Goal: Information Seeking & Learning: Learn about a topic

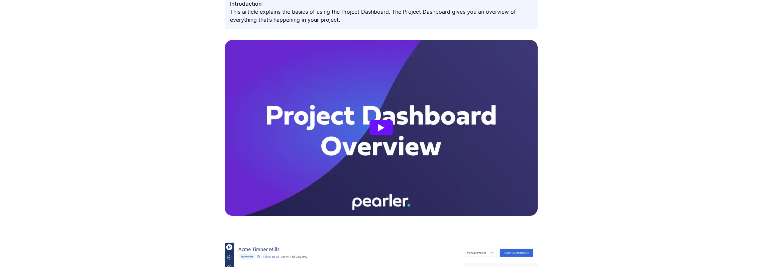
scroll to position [134, 0]
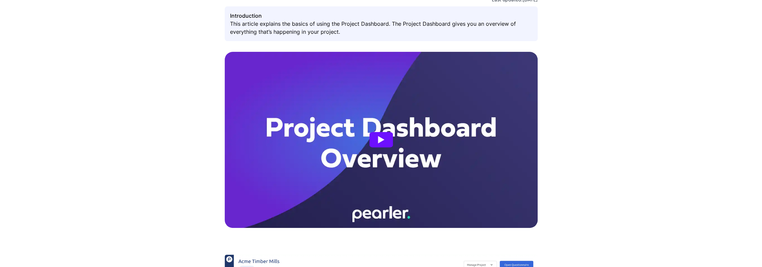
click at [387, 139] on button "Watch Project Dashboard Overview" at bounding box center [380, 139] width 23 height 15
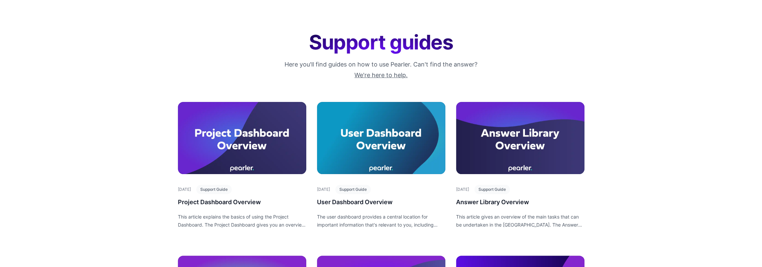
scroll to position [69, 0]
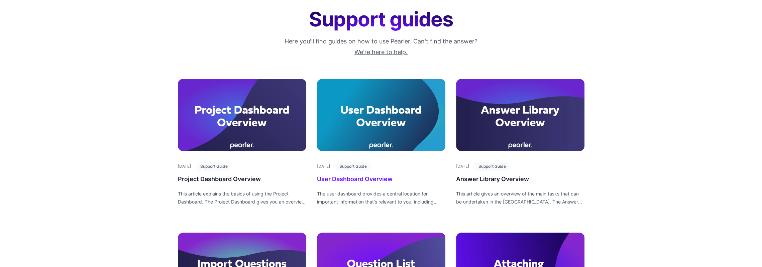
click at [412, 118] on div at bounding box center [381, 115] width 128 height 72
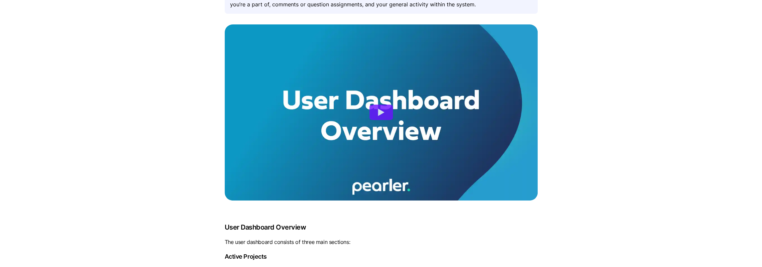
scroll to position [134, 0]
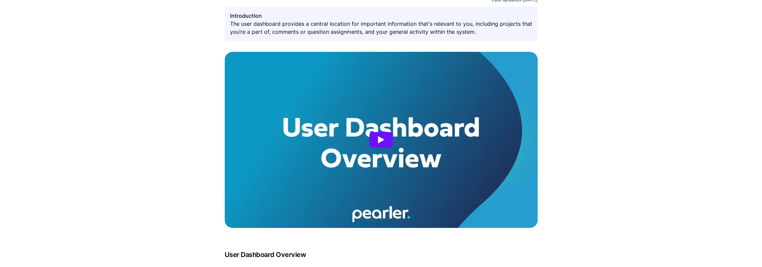
click at [381, 134] on button "Watch User Dashboard Overview" at bounding box center [380, 139] width 23 height 15
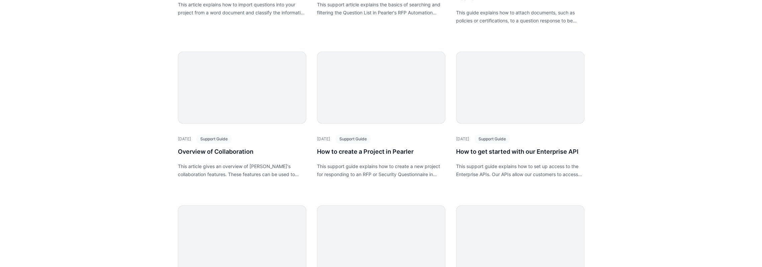
scroll to position [434, 0]
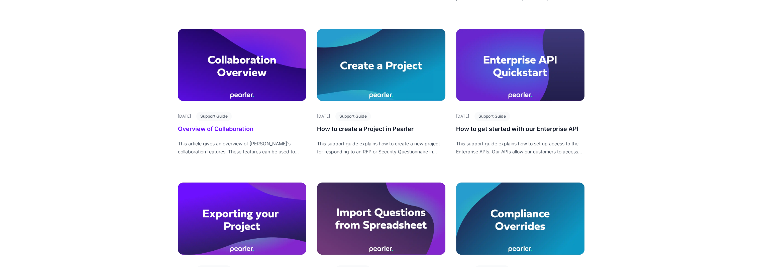
click at [236, 60] on div at bounding box center [242, 65] width 128 height 72
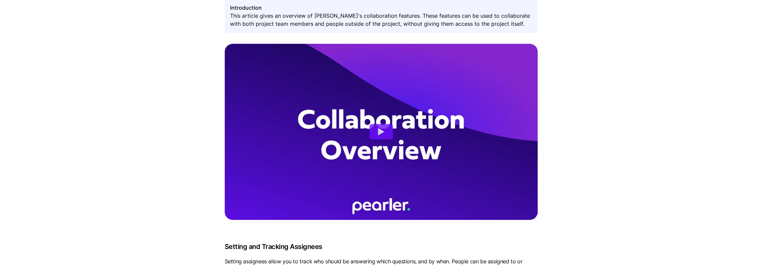
scroll to position [201, 0]
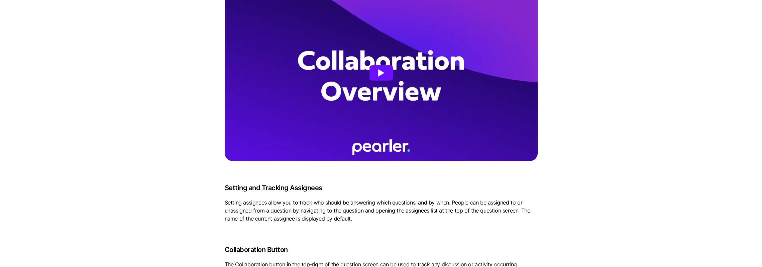
click at [391, 62] on article at bounding box center [381, 73] width 313 height 176
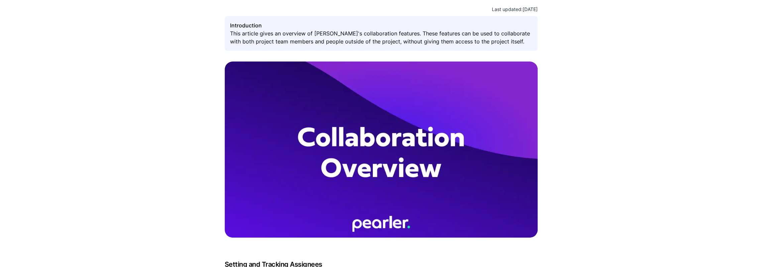
scroll to position [134, 0]
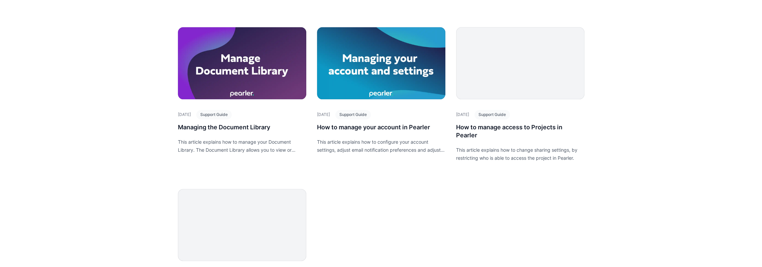
scroll to position [769, 0]
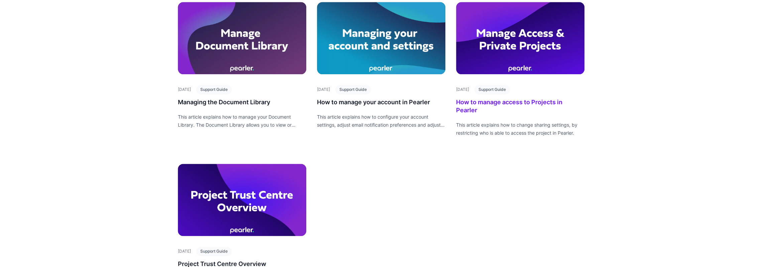
click at [541, 39] on div at bounding box center [520, 38] width 128 height 72
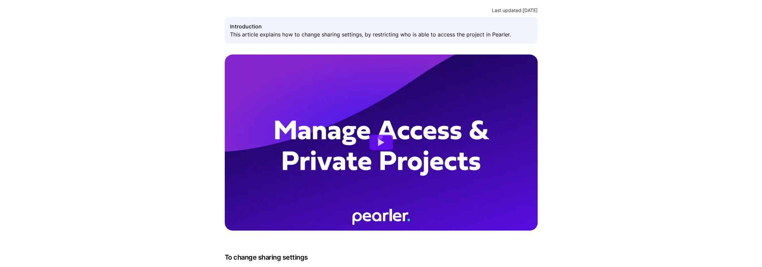
scroll to position [201, 0]
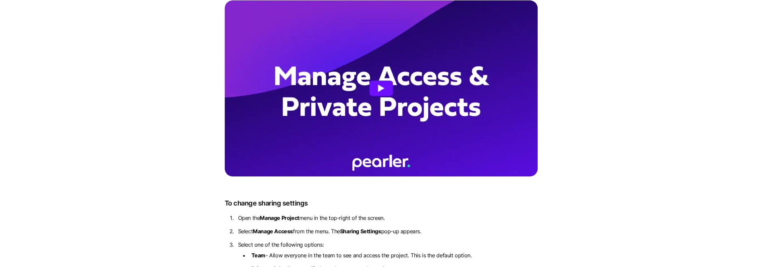
click at [387, 88] on button "Watch How to manage access to Projects in Pearler" at bounding box center [380, 88] width 23 height 15
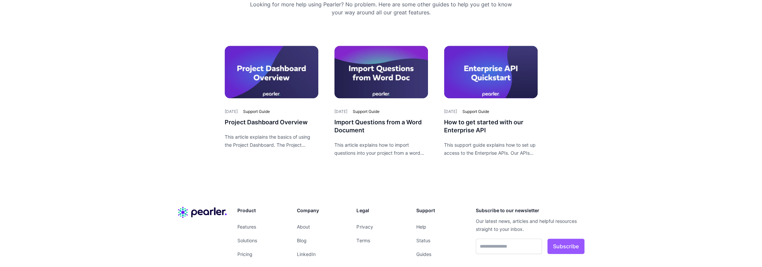
scroll to position [602, 0]
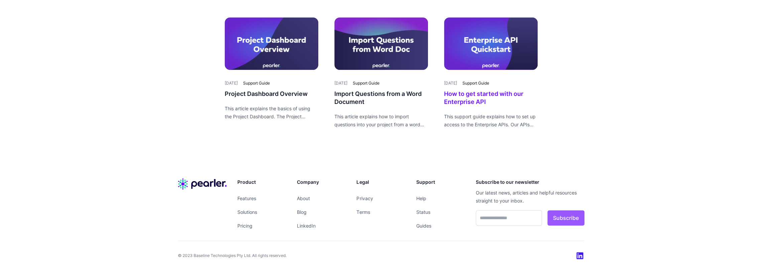
click at [497, 40] on div at bounding box center [491, 43] width 94 height 53
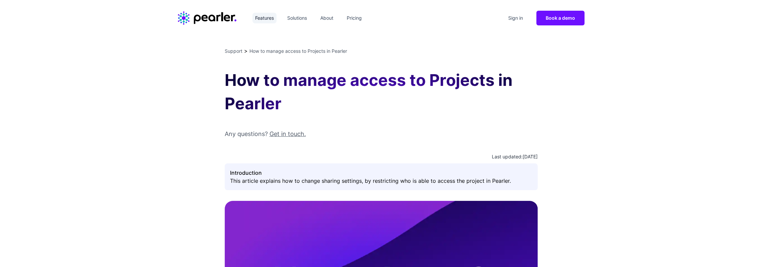
click at [274, 17] on link "Features" at bounding box center [264, 18] width 24 height 11
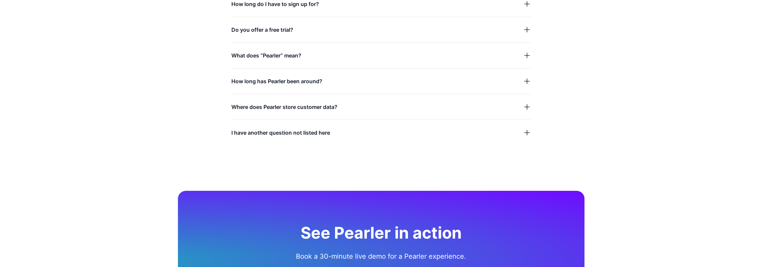
scroll to position [1972, 0]
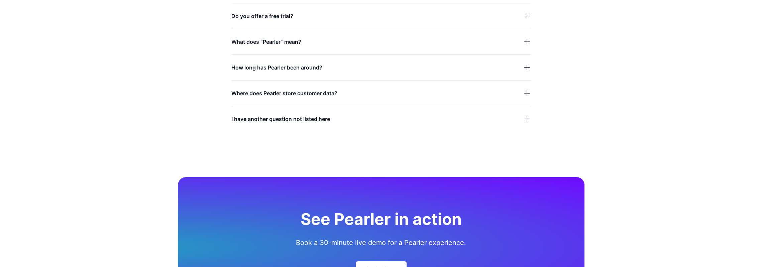
click at [529, 86] on div "Where does Pearler store customer data?" at bounding box center [380, 89] width 299 height 18
click at [525, 94] on icon "button" at bounding box center [527, 93] width 8 height 8
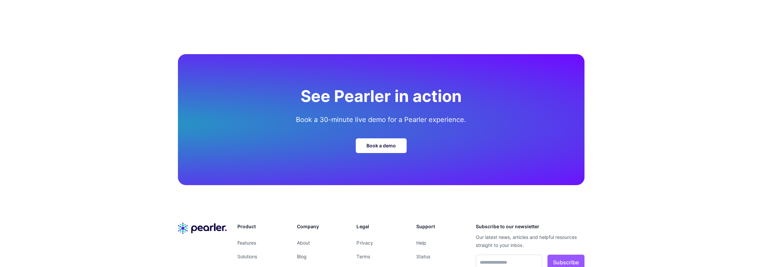
scroll to position [2139, 0]
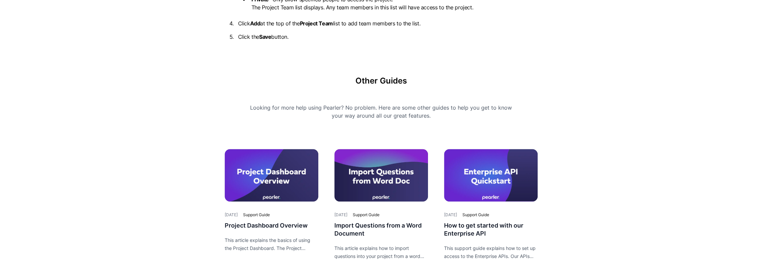
scroll to position [535, 0]
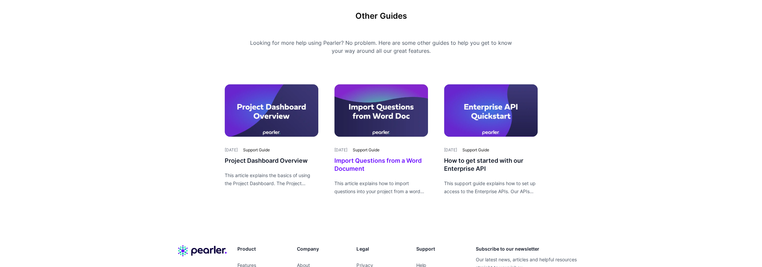
click at [376, 117] on div at bounding box center [381, 110] width 94 height 53
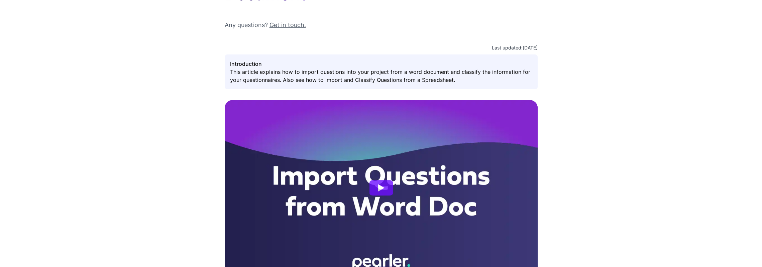
scroll to position [201, 0]
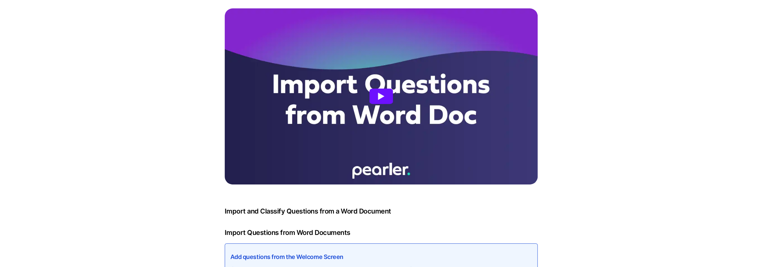
click at [393, 97] on article at bounding box center [381, 96] width 313 height 176
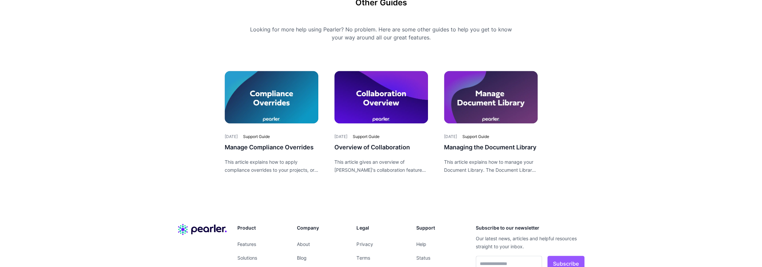
scroll to position [985, 0]
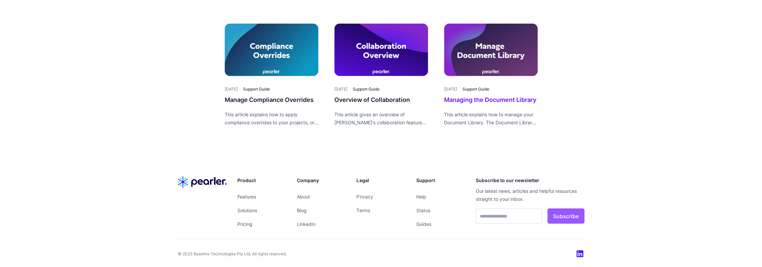
click at [470, 44] on div at bounding box center [491, 49] width 94 height 53
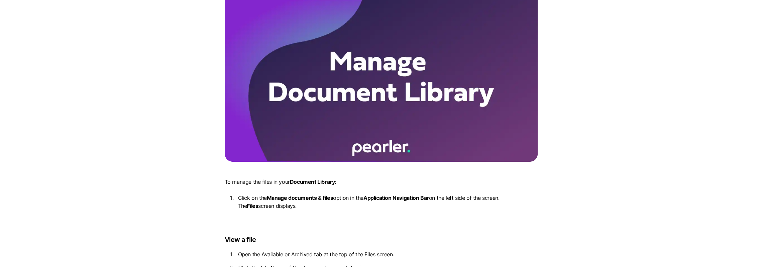
scroll to position [234, 0]
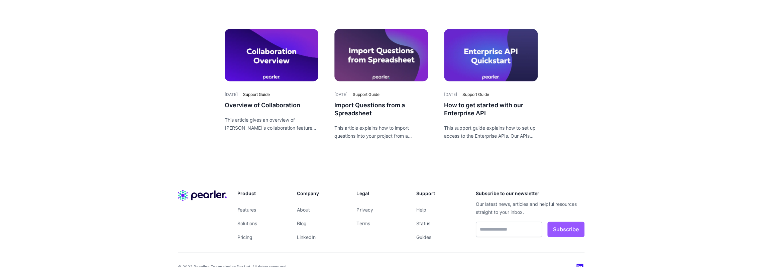
scroll to position [863, 0]
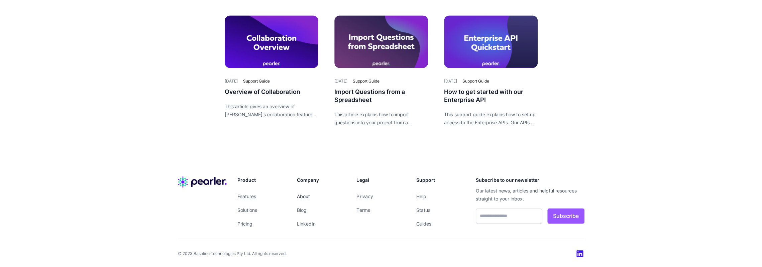
click at [300, 197] on link "About" at bounding box center [303, 196] width 13 height 6
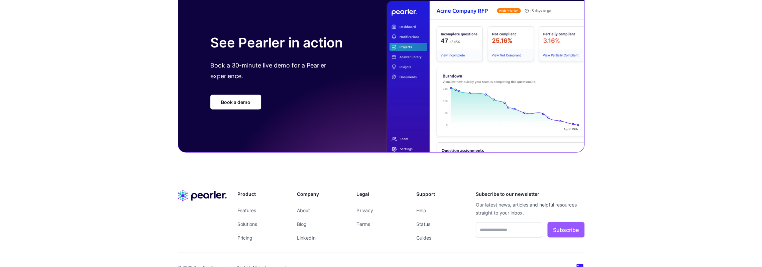
scroll to position [1212, 0]
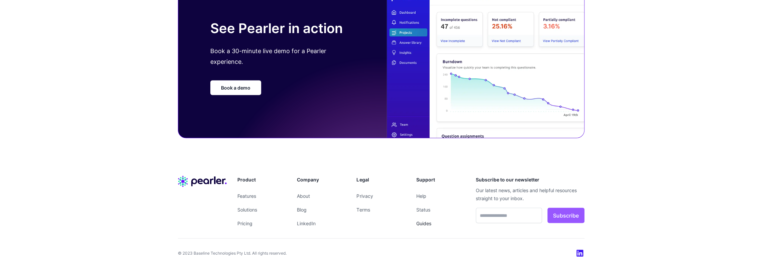
click at [421, 222] on link "Guides" at bounding box center [423, 224] width 15 height 6
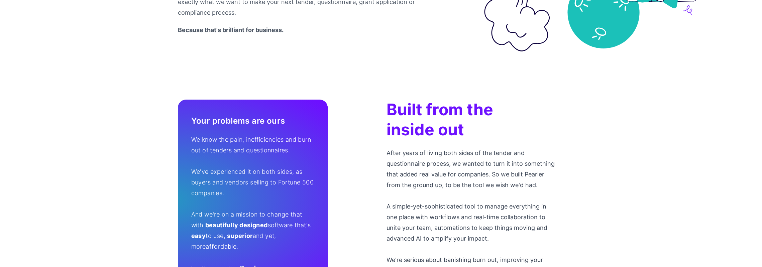
scroll to position [234, 0]
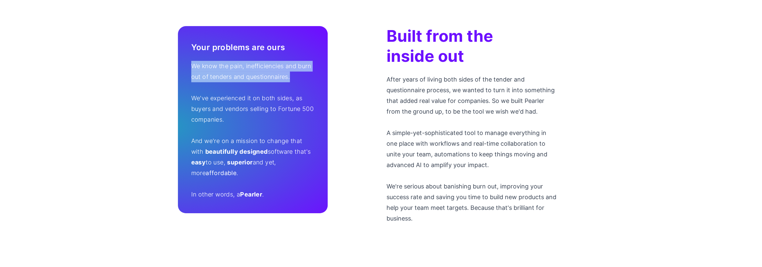
drag, startPoint x: 290, startPoint y: 77, endPoint x: 189, endPoint y: 58, distance: 103.2
click at [189, 58] on div "Your problems are ours We know the pain, inefficiencies and burn out of tenders…" at bounding box center [253, 119] width 150 height 187
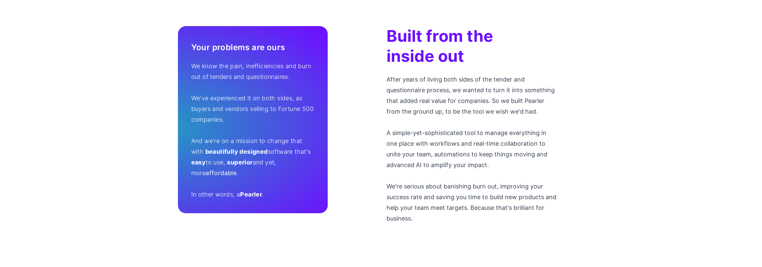
click at [222, 96] on p "We know the pain, inefficiencies and burn out of tenders and questionnaires. We…" at bounding box center [252, 130] width 123 height 139
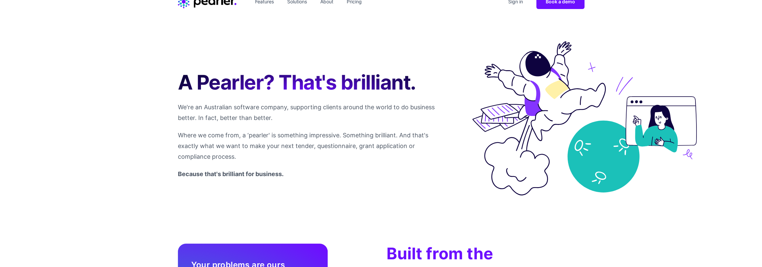
scroll to position [0, 0]
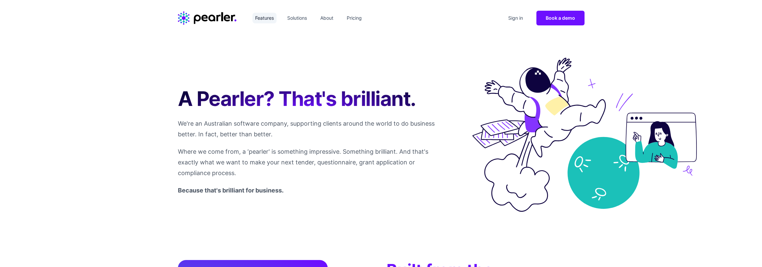
click at [272, 21] on link "Features" at bounding box center [264, 18] width 24 height 11
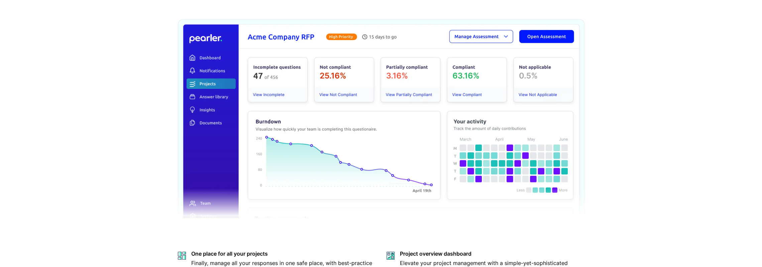
scroll to position [234, 0]
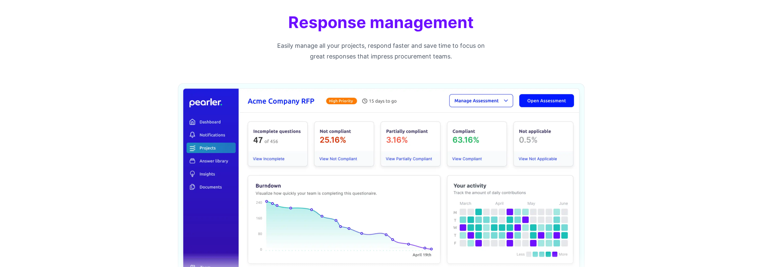
click at [388, 46] on p "Easily manage all your projects, respond faster and save time to focus on great…" at bounding box center [381, 50] width 214 height 21
drag, startPoint x: 437, startPoint y: 39, endPoint x: 443, endPoint y: 42, distance: 7.3
click at [437, 39] on div "Response management Easily manage all your projects, respond faster and save ti…" at bounding box center [381, 36] width 214 height 49
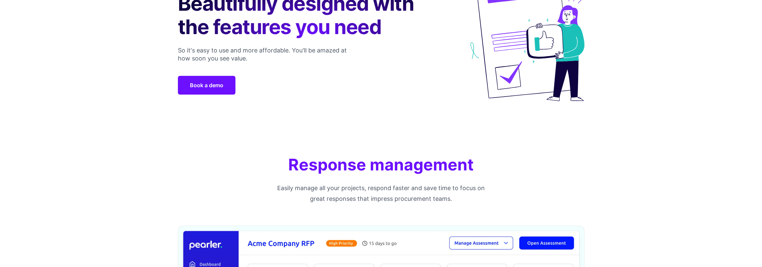
scroll to position [0, 0]
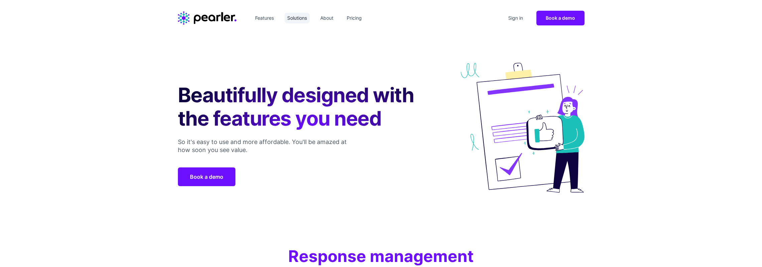
click at [293, 16] on link "Solutions" at bounding box center [296, 18] width 25 height 11
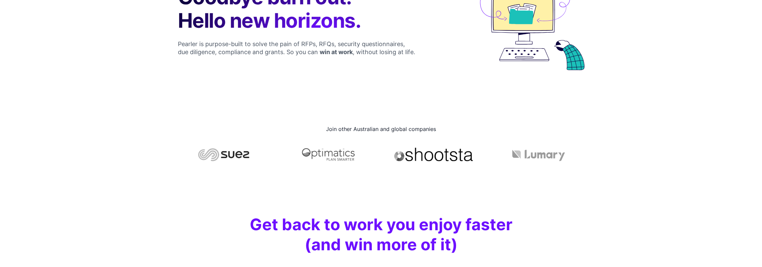
scroll to position [100, 0]
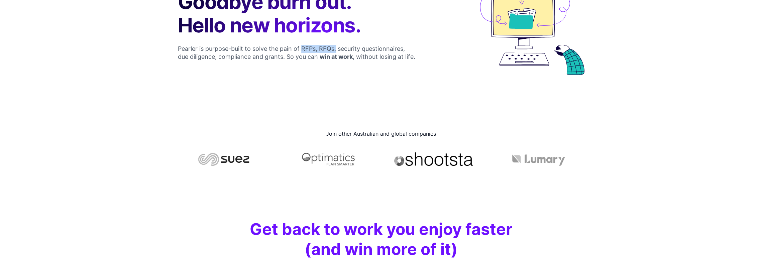
drag, startPoint x: 302, startPoint y: 48, endPoint x: 336, endPoint y: 52, distance: 34.0
click at [336, 52] on p "Pearler is purpose-built to solve the pain of RFPs, RFQs, security questionnair…" at bounding box center [306, 53] width 257 height 16
drag, startPoint x: 290, startPoint y: 57, endPoint x: 200, endPoint y: 56, distance: 89.9
click at [200, 55] on p "Pearler is purpose-built to solve the pain of RFPs, RFQs, security questionnair…" at bounding box center [306, 53] width 257 height 16
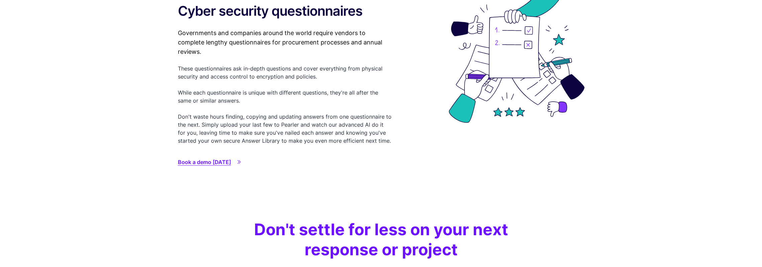
scroll to position [1404, 0]
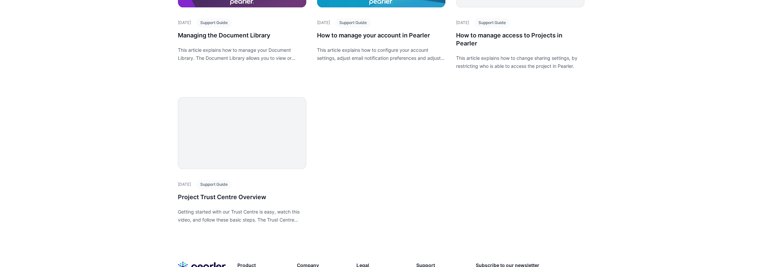
scroll to position [921, 0]
